Goal: Task Accomplishment & Management: Manage account settings

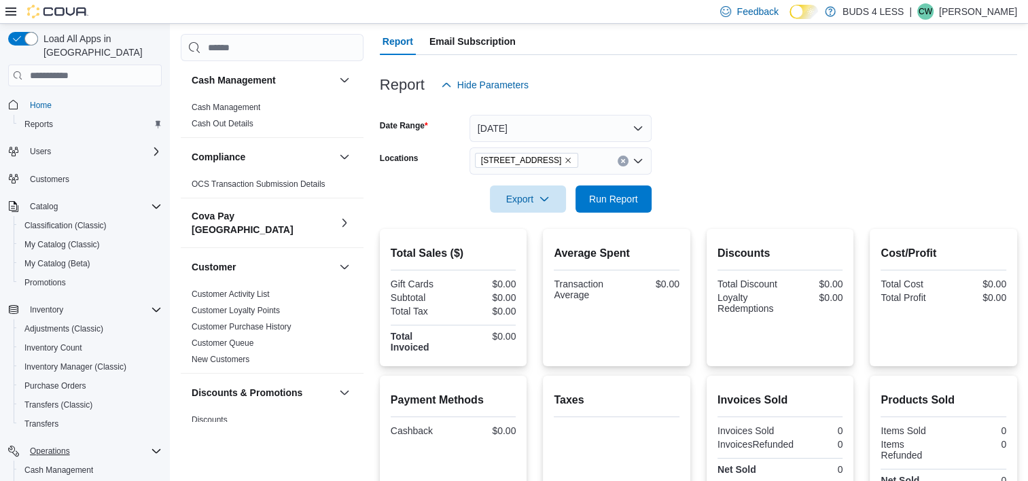
scroll to position [147, 0]
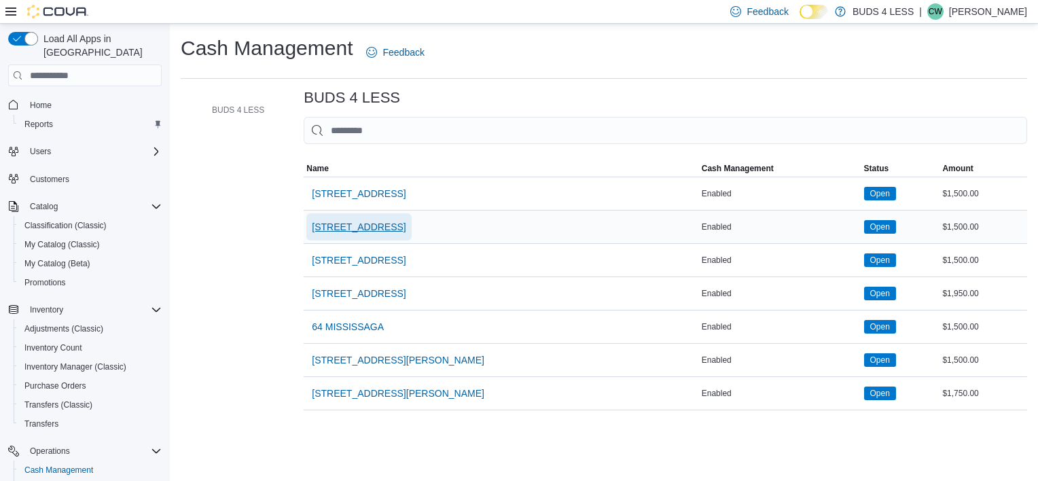
click at [369, 228] on span "[STREET_ADDRESS]" at bounding box center [359, 227] width 94 height 14
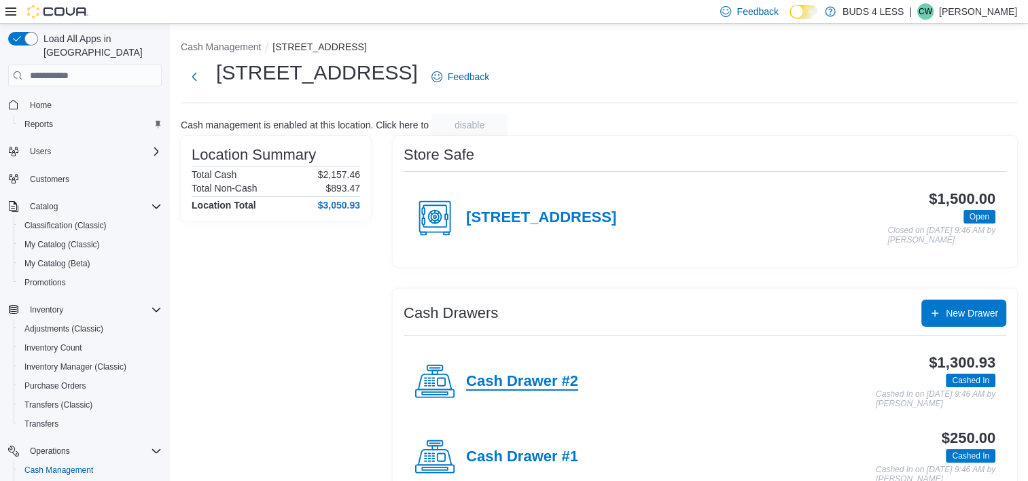
click at [506, 375] on h4 "Cash Drawer #2" at bounding box center [522, 382] width 112 height 18
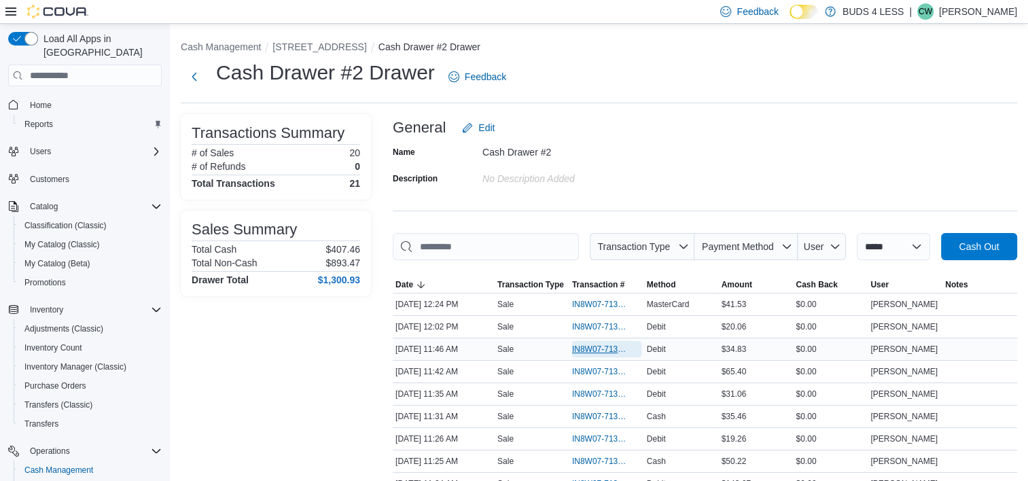
click at [593, 345] on span "IN8W07-713266" at bounding box center [600, 349] width 56 height 11
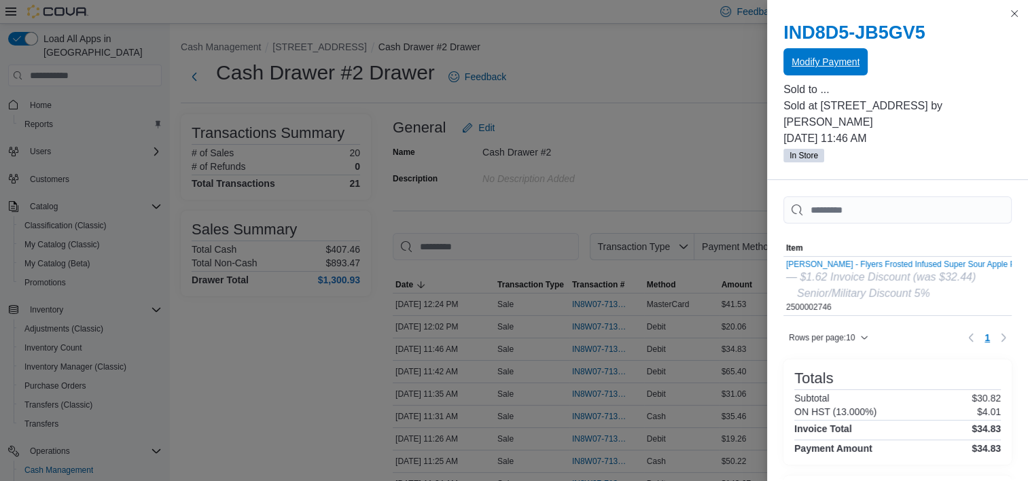
click at [848, 58] on span "Modify Payment" at bounding box center [826, 62] width 68 height 14
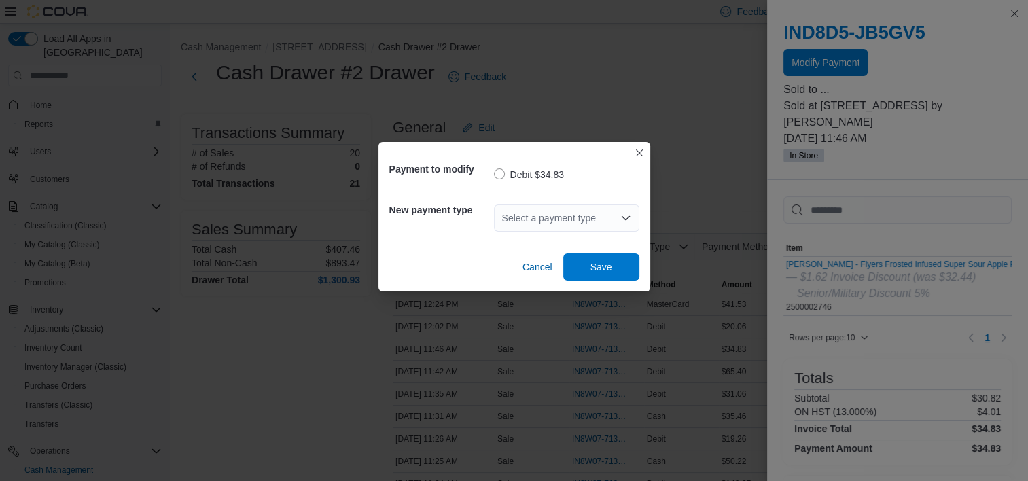
click at [590, 218] on div "Select a payment type" at bounding box center [566, 218] width 145 height 27
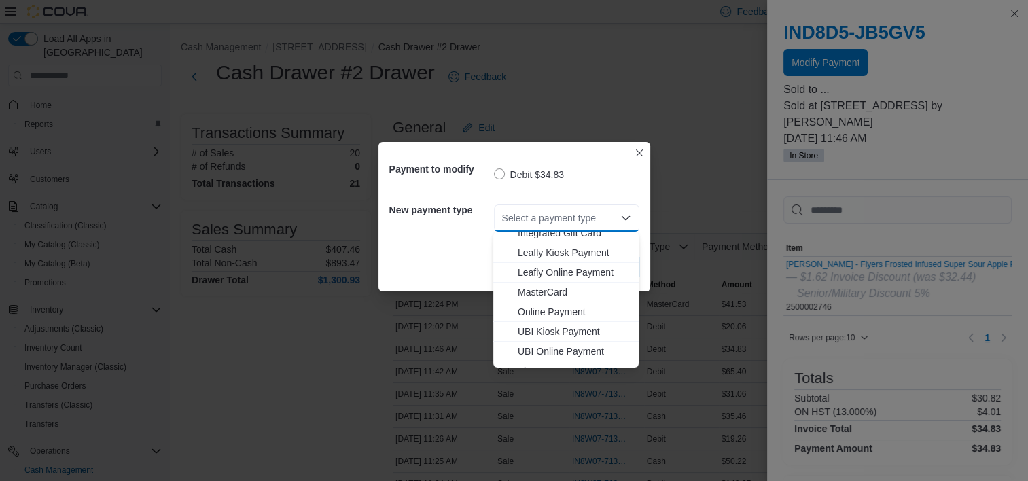
scroll to position [179, 0]
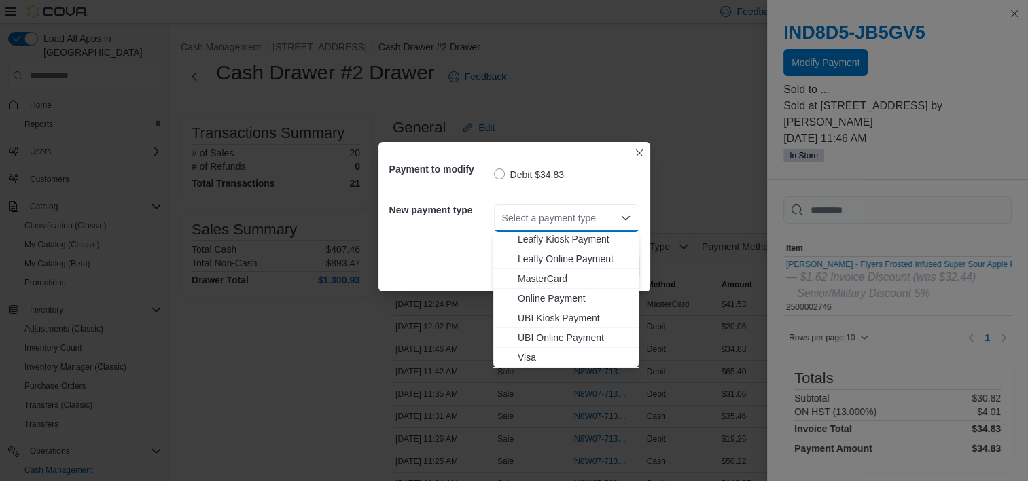
click at [541, 279] on span "MasterCard" at bounding box center [574, 279] width 113 height 14
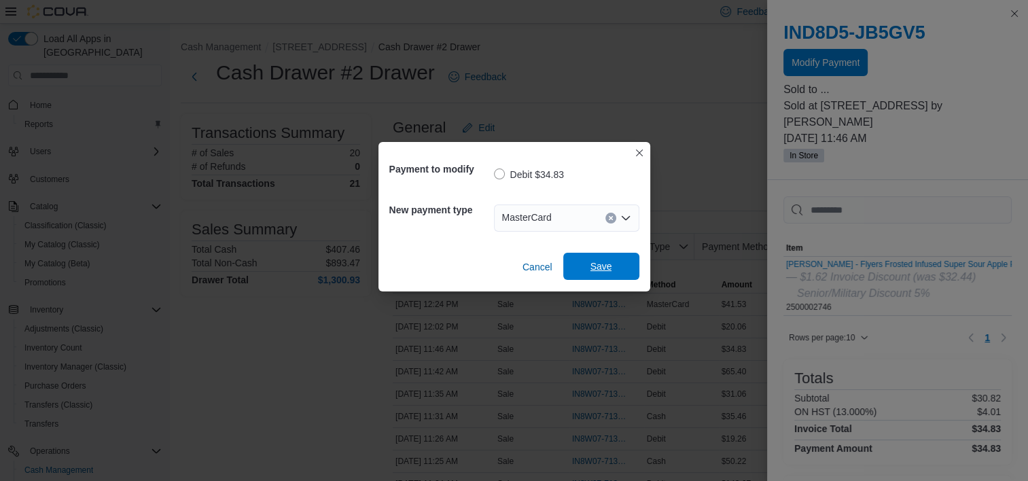
click at [601, 259] on span "Save" at bounding box center [601, 266] width 60 height 27
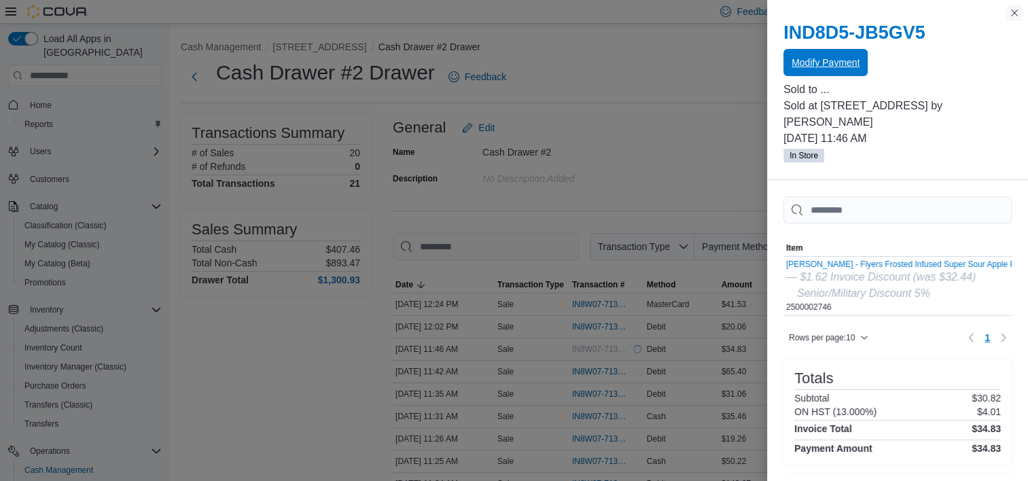
scroll to position [0, 0]
click at [1013, 12] on button "Close this dialog" at bounding box center [1014, 13] width 16 height 16
click at [1011, 12] on button "Close this dialog" at bounding box center [1014, 13] width 16 height 16
